Goal: Task Accomplishment & Management: Manage account settings

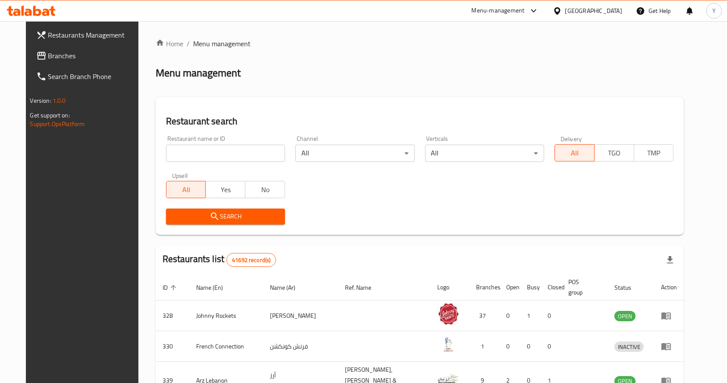
click at [245, 143] on div "Restaurant name or ID Restaurant name or ID" at bounding box center [225, 148] width 119 height 26
click at [226, 159] on input "search" at bounding box center [225, 153] width 119 height 17
type input "pak darbar"
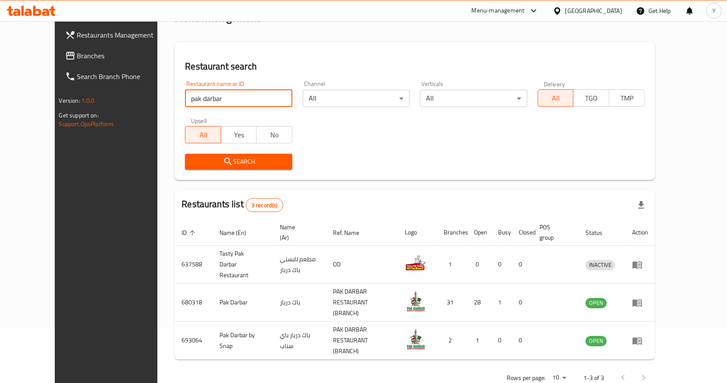
scroll to position [55, 0]
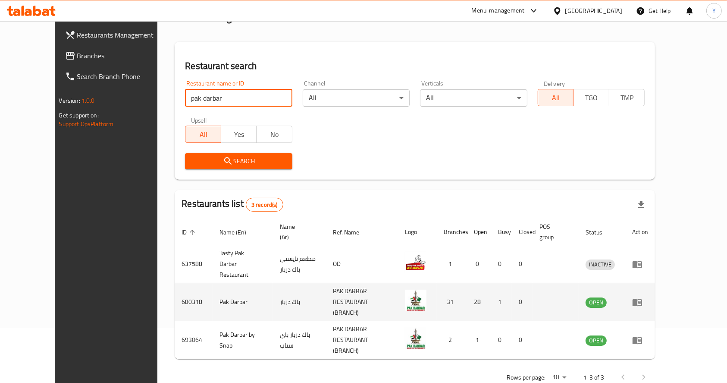
click at [642, 299] on icon "enhanced table" at bounding box center [637, 302] width 9 height 7
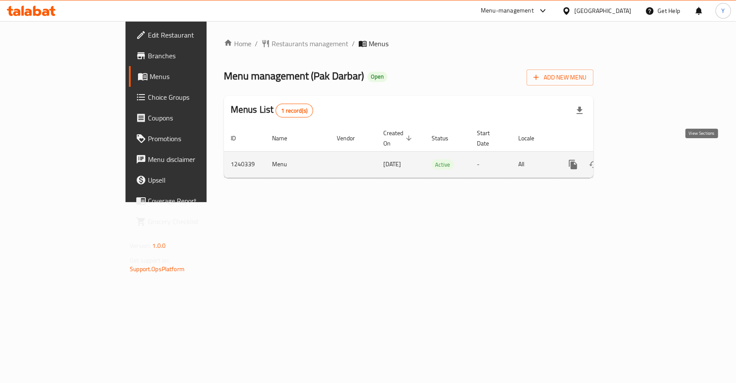
click at [641, 159] on icon "enhanced table" at bounding box center [635, 164] width 10 height 10
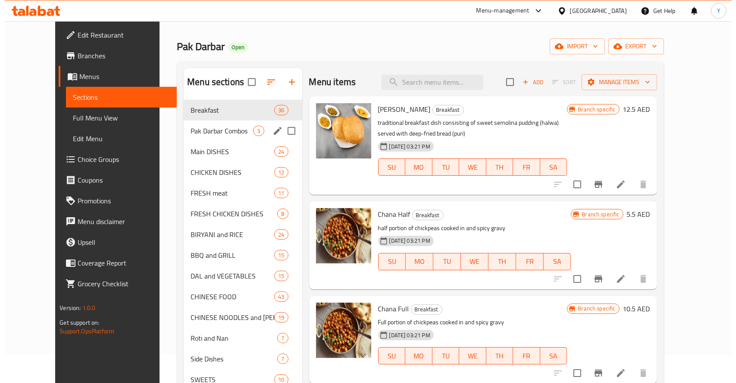
scroll to position [30, 0]
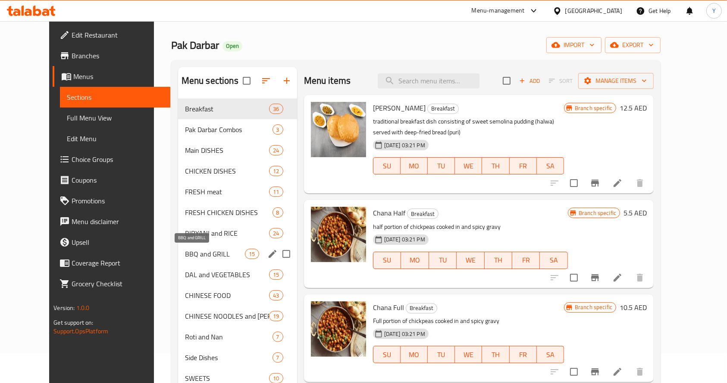
click at [220, 257] on span "BBQ and GRILL" at bounding box center [215, 253] width 60 height 10
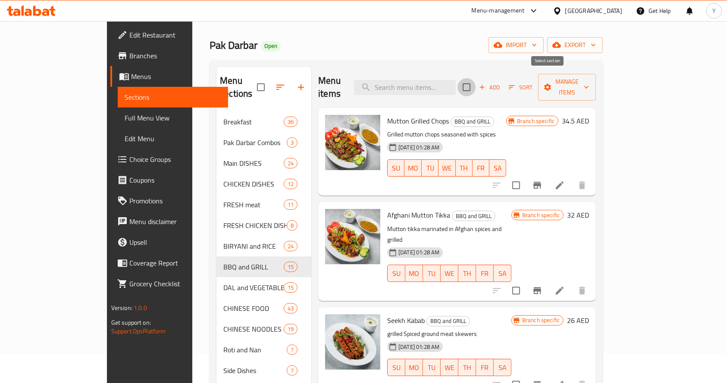
click at [476, 85] on input "checkbox" at bounding box center [467, 87] width 18 height 18
checkbox input "true"
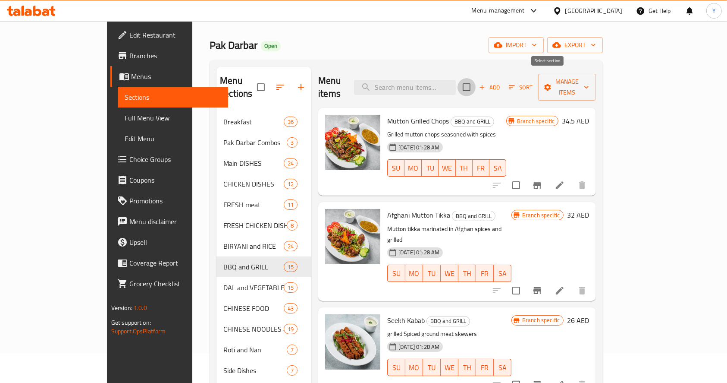
checkbox input "true"
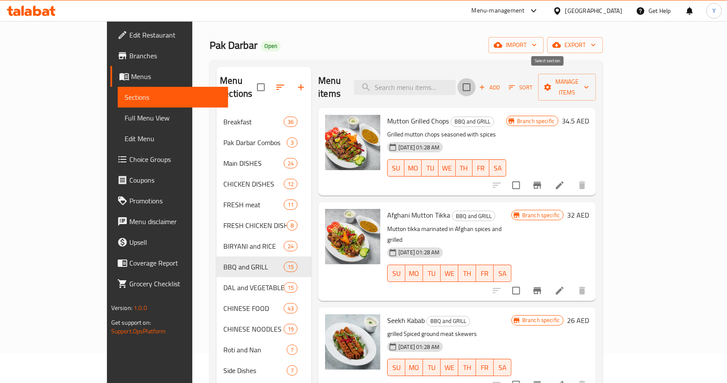
checkbox input "true"
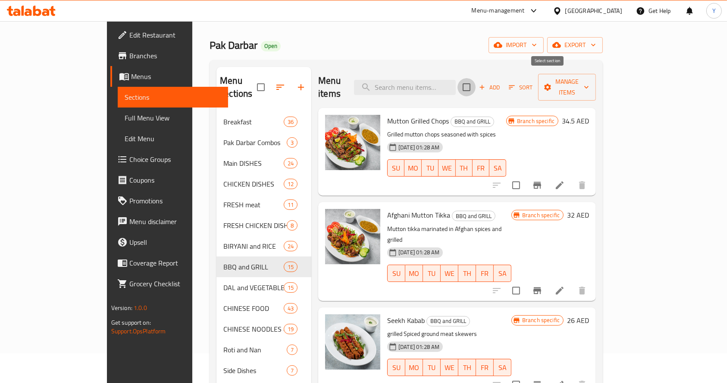
checkbox input "true"
click at [552, 83] on icon "button" at bounding box center [548, 87] width 9 height 9
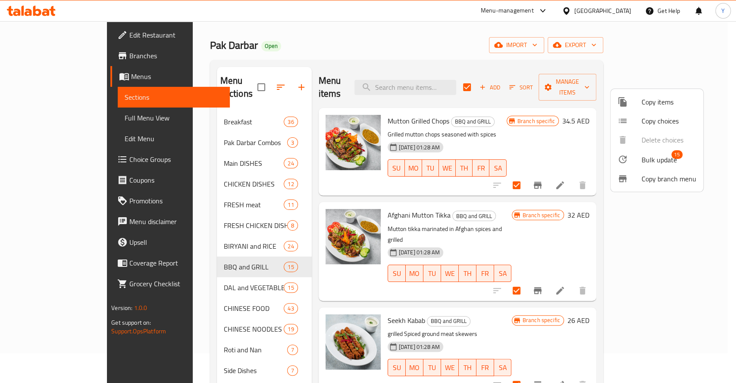
click at [649, 161] on span "Bulk update" at bounding box center [659, 159] width 35 height 10
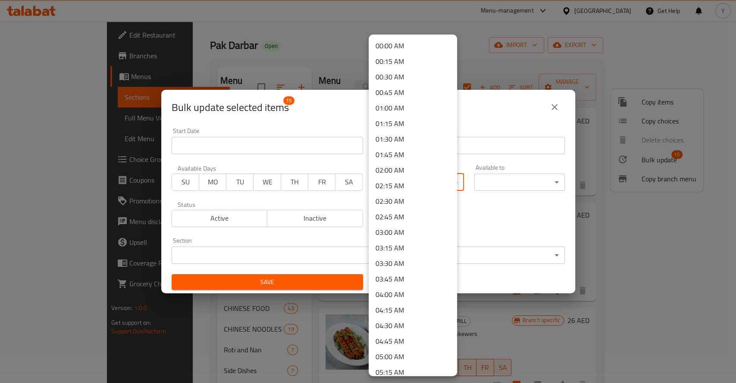
click at [440, 180] on body "​ Menu-management [GEOGRAPHIC_DATA] Get Help Y Edit Restaurant Branches Menus S…" at bounding box center [368, 171] width 736 height 361
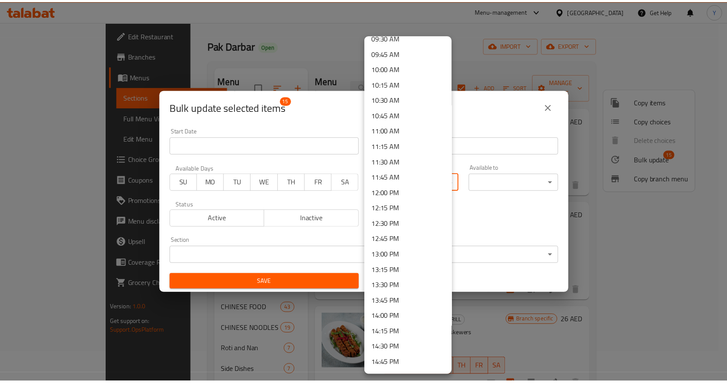
scroll to position [599, 0]
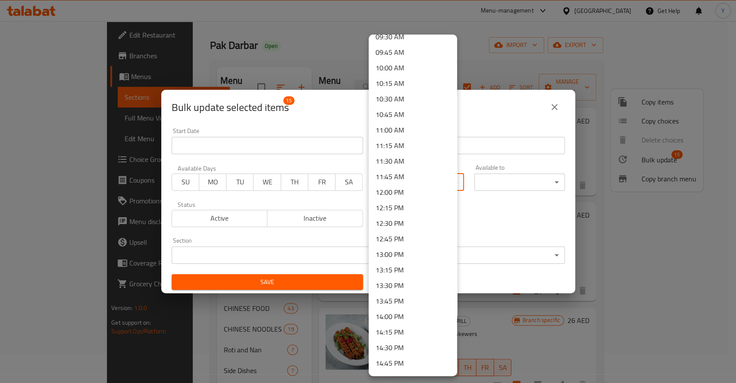
click at [399, 204] on li "12:15 PM" at bounding box center [413, 208] width 88 height 16
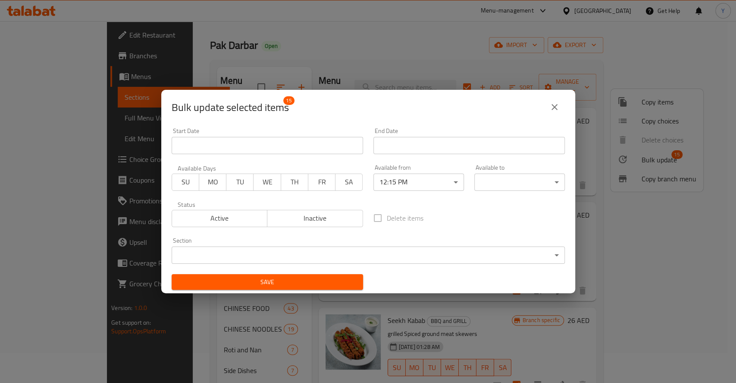
click at [482, 214] on div "Delete items" at bounding box center [469, 218] width 202 height 28
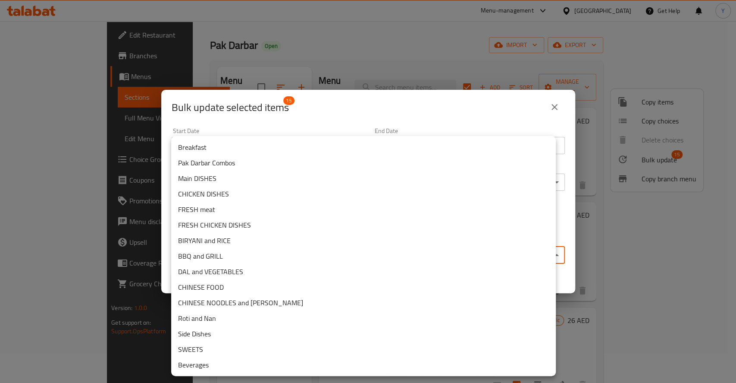
click at [379, 258] on body "​ Menu-management [GEOGRAPHIC_DATA] Get Help Y Edit Restaurant Branches Menus S…" at bounding box center [368, 171] width 736 height 361
click at [324, 255] on li "BBQ and GRILL" at bounding box center [363, 256] width 385 height 16
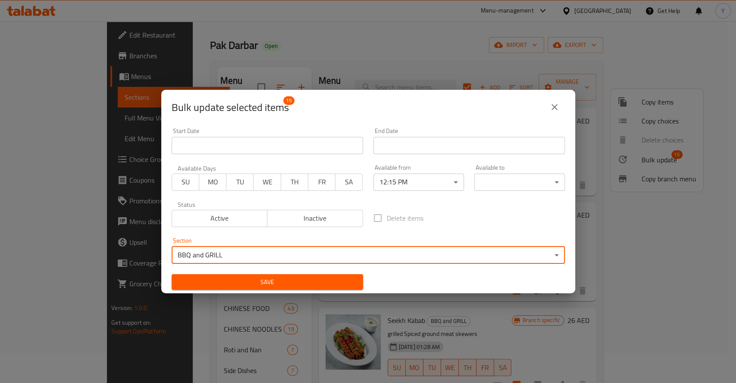
click at [494, 183] on body "​ Menu-management [GEOGRAPHIC_DATA] Get Help Y Edit Restaurant Branches Menus S…" at bounding box center [368, 171] width 736 height 361
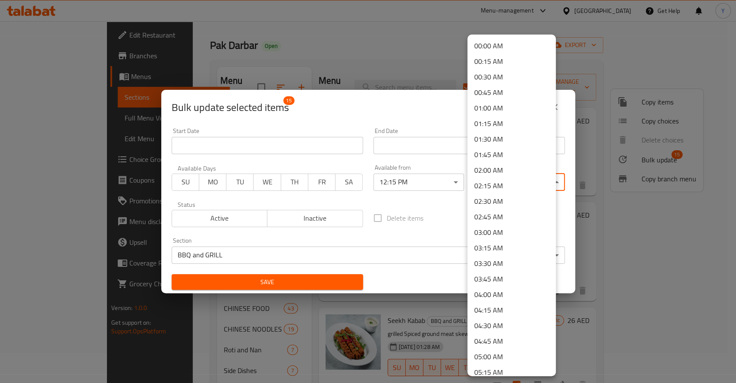
click at [449, 207] on div at bounding box center [368, 191] width 736 height 383
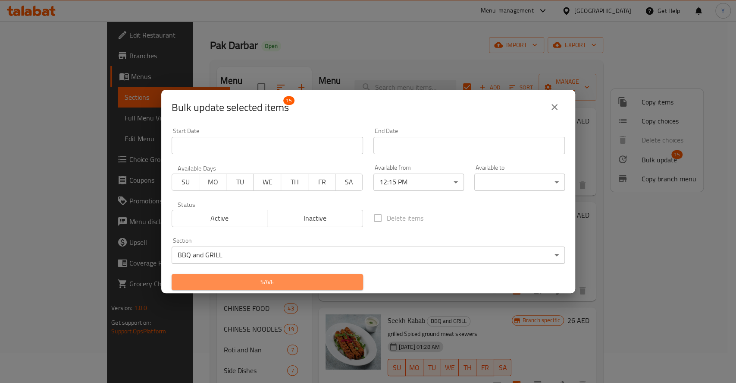
click at [331, 280] on span "Save" at bounding box center [268, 282] width 178 height 11
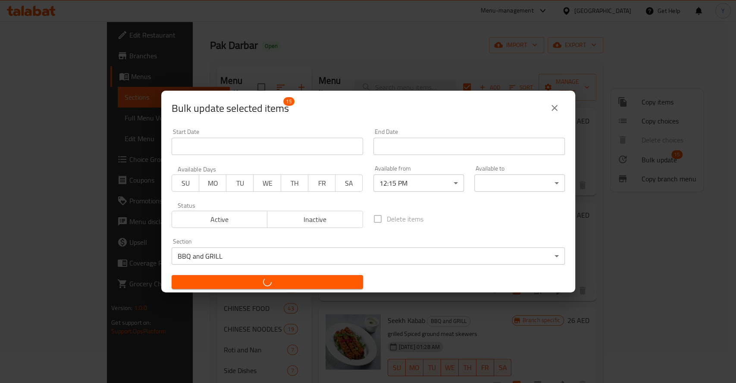
checkbox input "false"
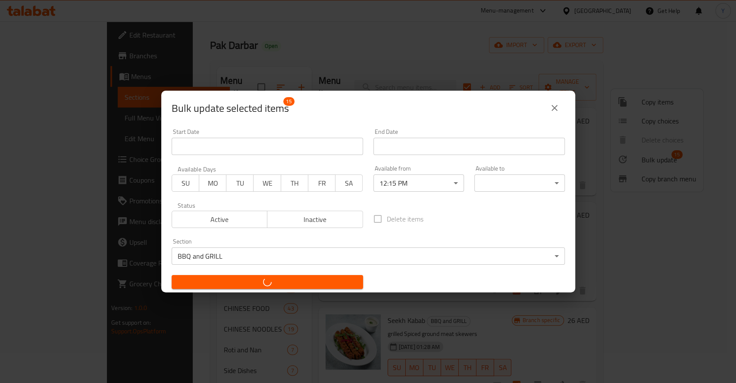
checkbox input "false"
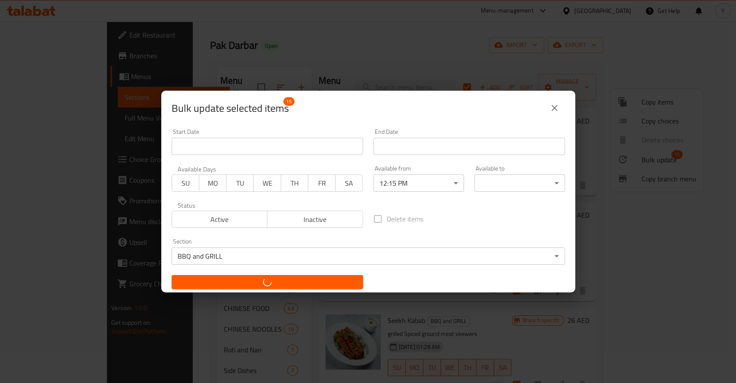
checkbox input "false"
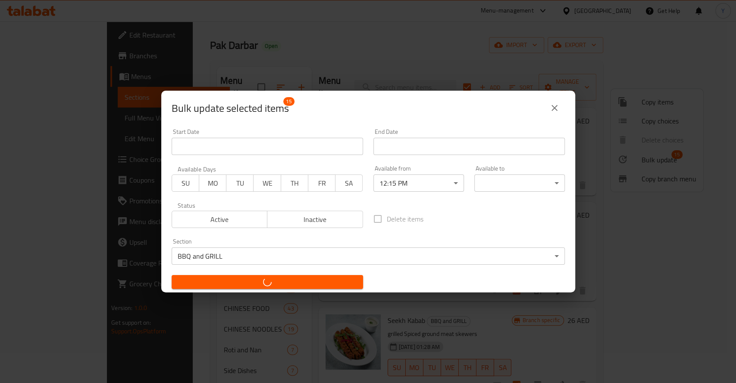
checkbox input "false"
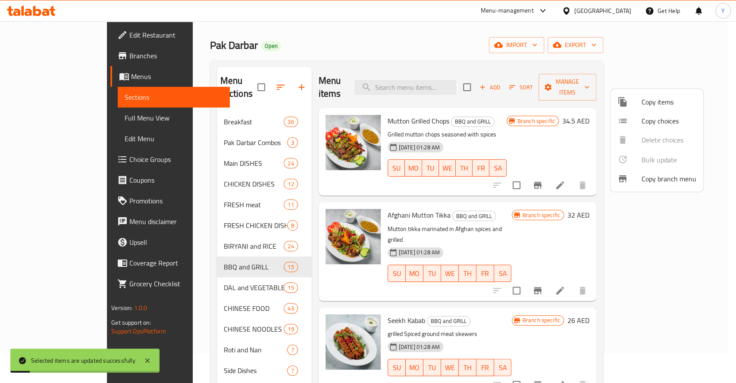
click at [531, 46] on div at bounding box center [368, 191] width 736 height 383
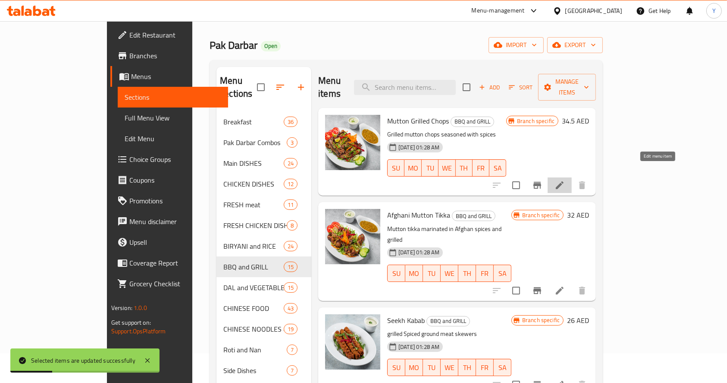
click at [564, 181] on icon at bounding box center [560, 185] width 8 height 8
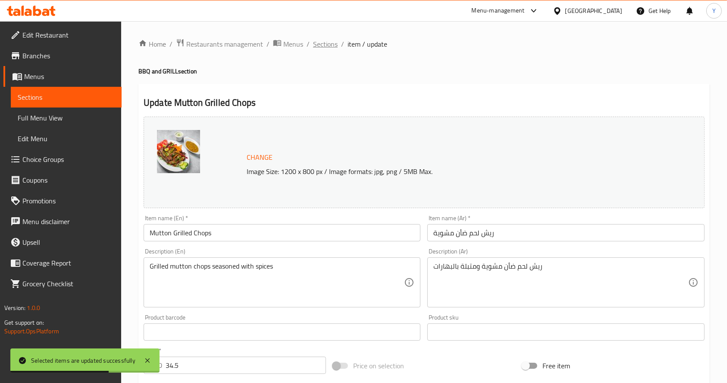
click at [318, 45] on span "Sections" at bounding box center [325, 44] width 25 height 10
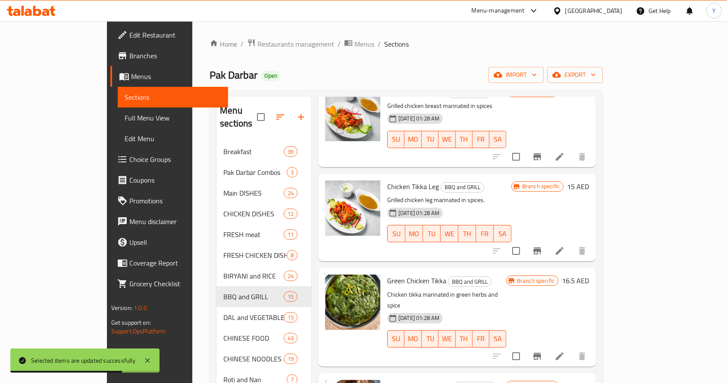
scroll to position [742, 0]
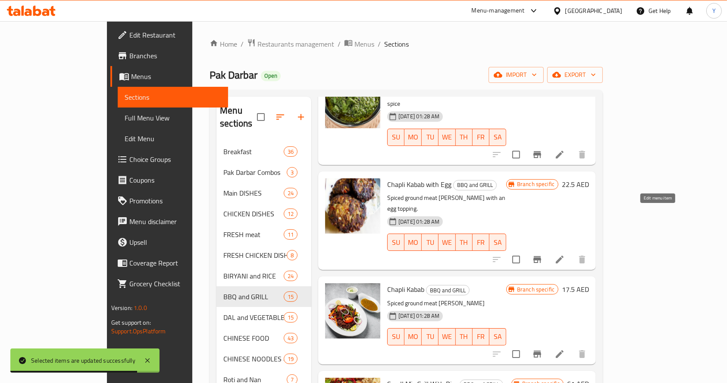
click at [565, 254] on icon at bounding box center [560, 259] width 10 height 10
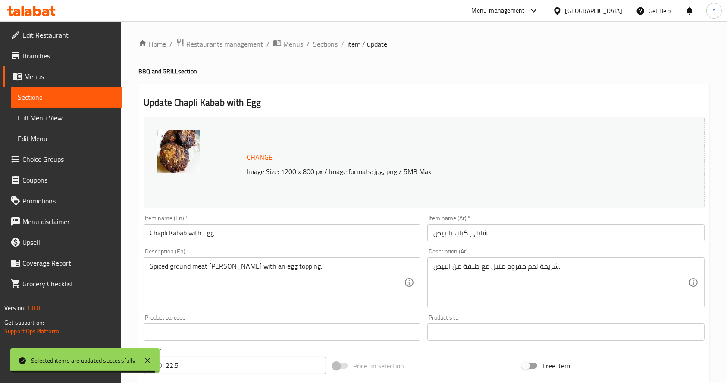
scroll to position [239, 0]
